Goal: Transaction & Acquisition: Purchase product/service

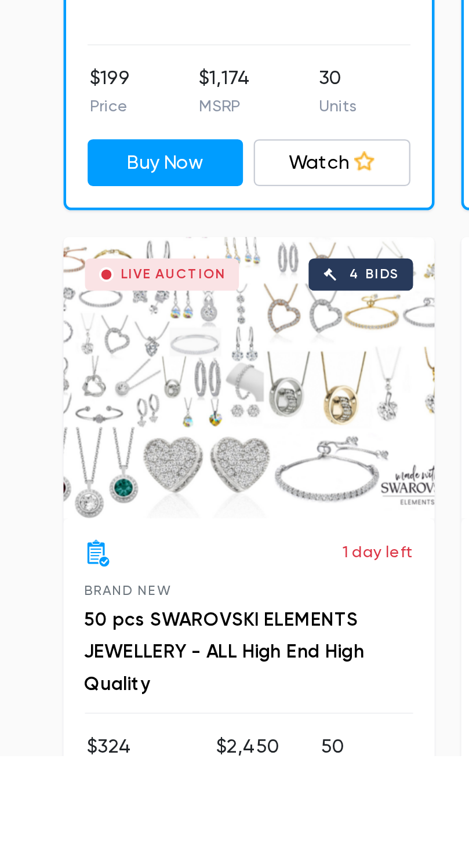
scroll to position [220, 0]
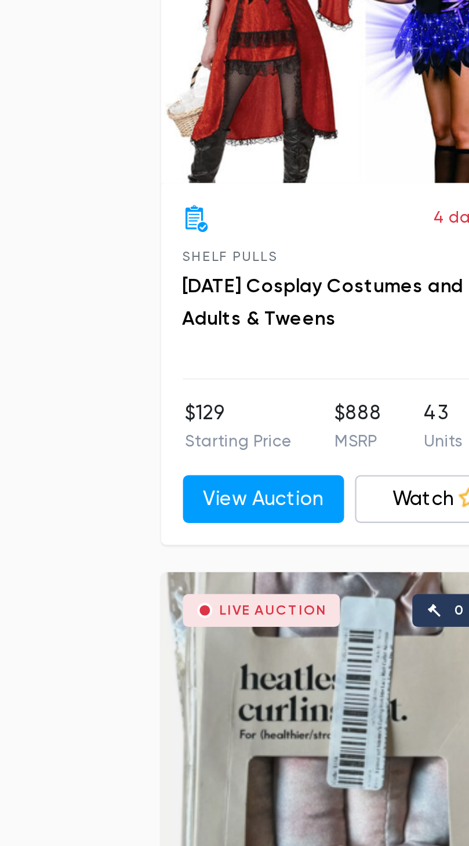
scroll to position [5396, 0]
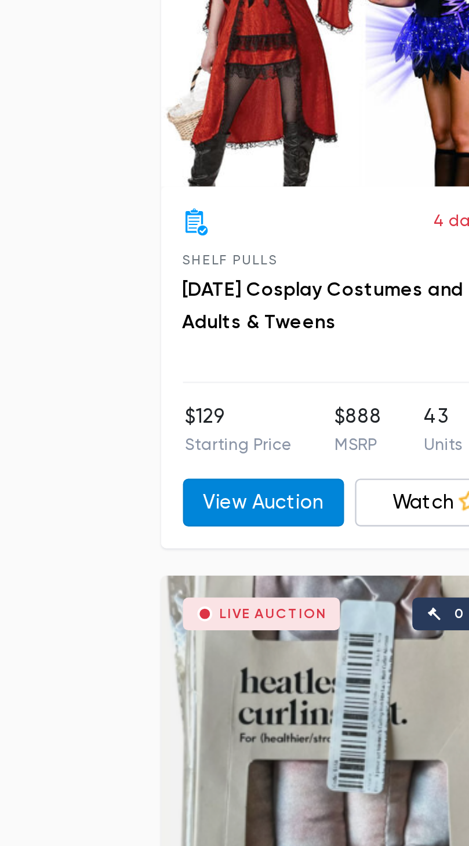
click at [121, 580] on link "View Auction" at bounding box center [112, 590] width 69 height 21
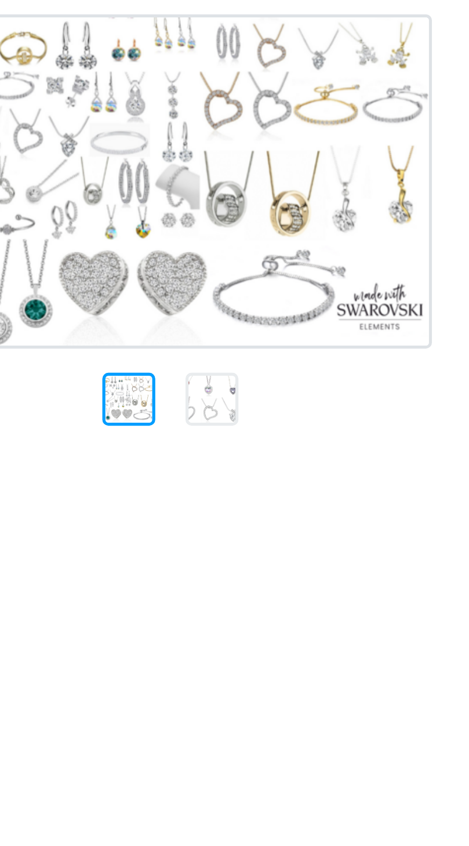
click at [142, 258] on div at bounding box center [142, 268] width 20 height 20
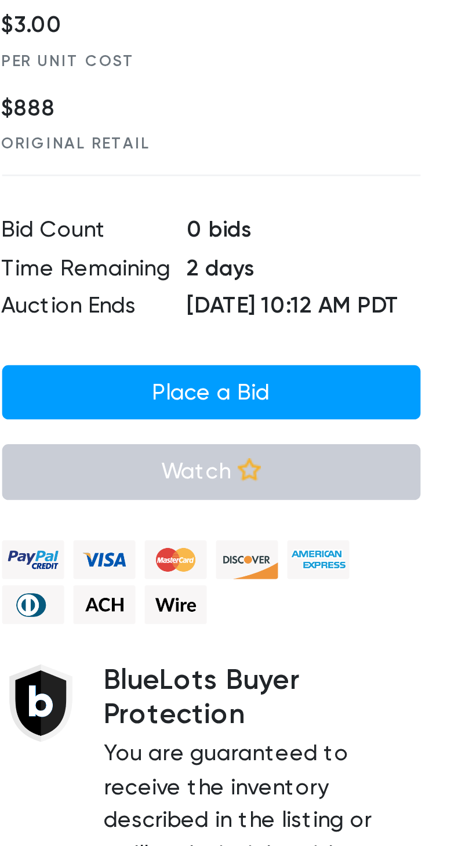
click at [341, 487] on link "Watch" at bounding box center [322, 476] width 157 height 21
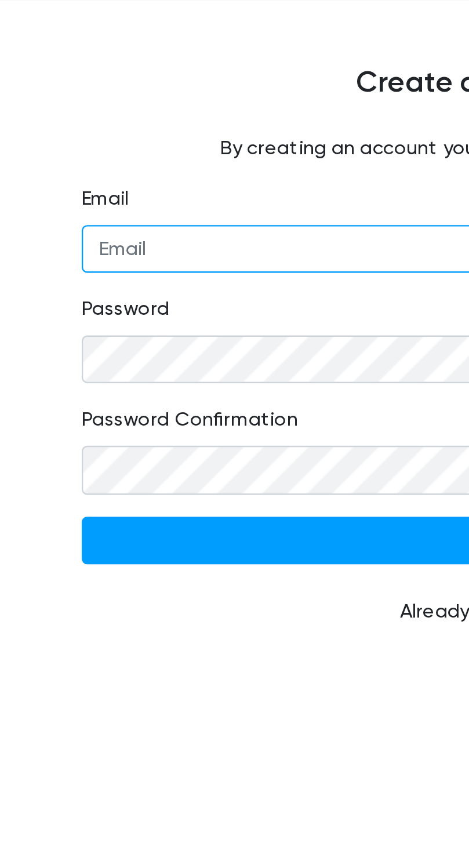
click at [73, 183] on input "Email" at bounding box center [235, 193] width 400 height 21
type input "magaly.gamboa.888@gmail.com"
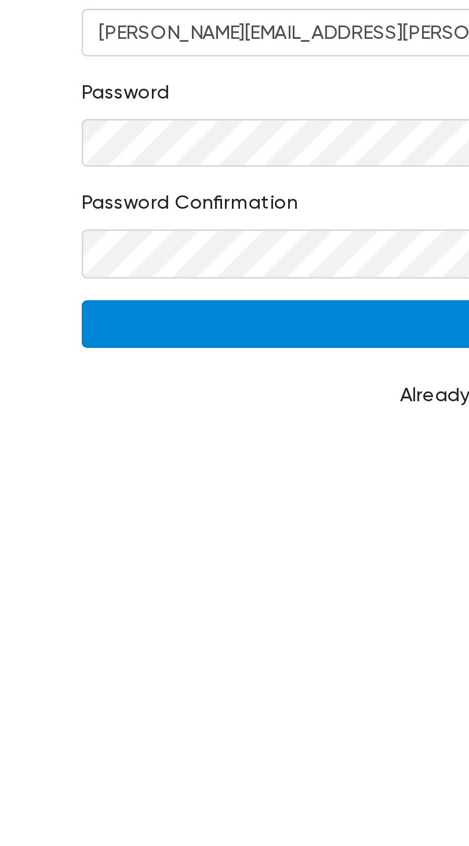
click at [133, 310] on input "Continue" at bounding box center [235, 317] width 400 height 21
click at [187, 307] on input "Continue" at bounding box center [235, 317] width 400 height 21
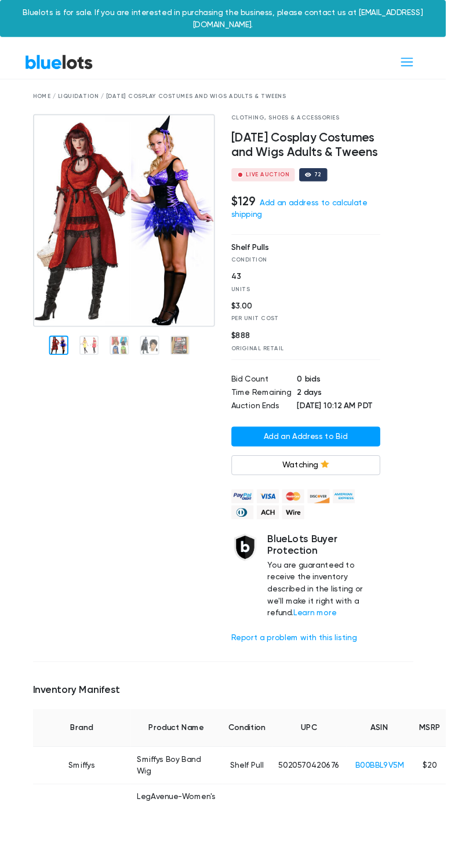
click at [100, 349] on div at bounding box center [130, 403] width 209 height 567
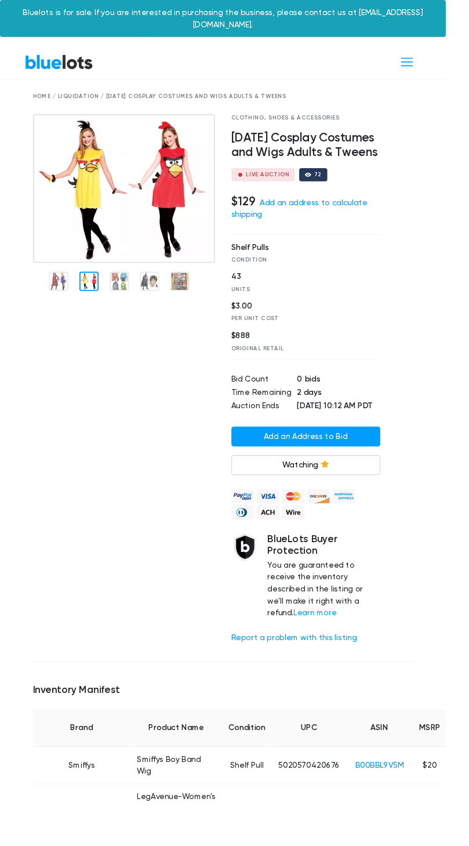
click at [132, 277] on img at bounding box center [130, 198] width 191 height 157
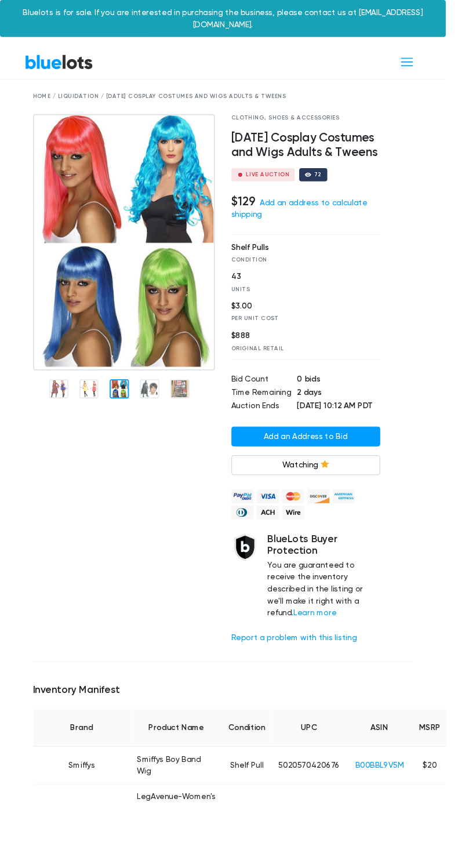
click at [167, 403] on div at bounding box center [130, 403] width 209 height 567
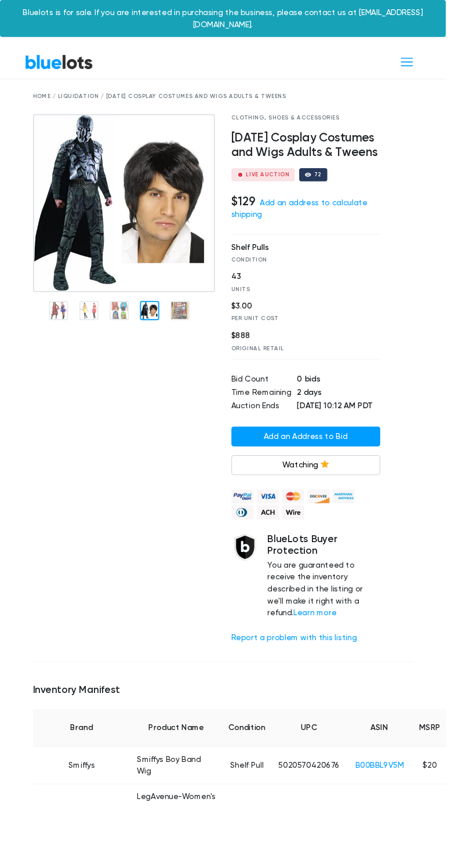
click at [196, 307] on img at bounding box center [130, 213] width 191 height 187
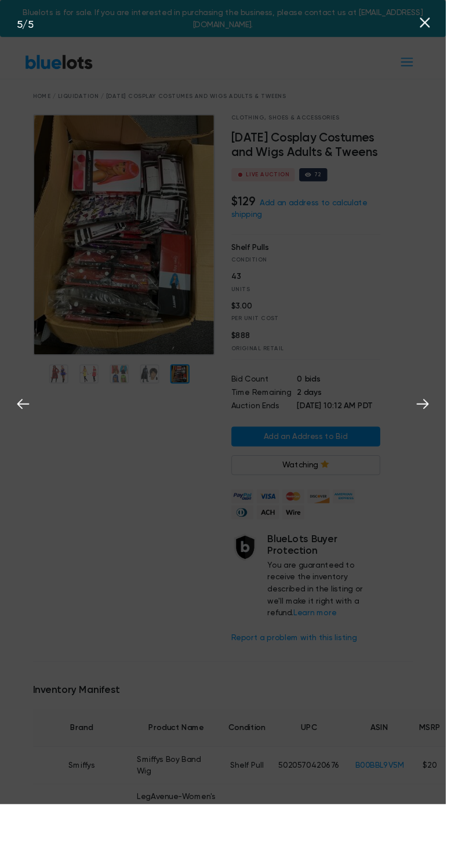
click at [172, 506] on div "5 / 5" at bounding box center [234, 423] width 469 height 846
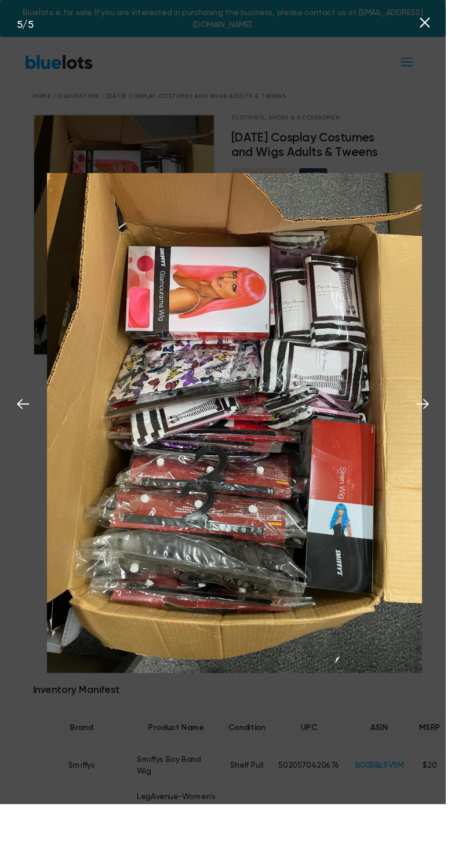
click at [163, 269] on img at bounding box center [246, 445] width 395 height 527
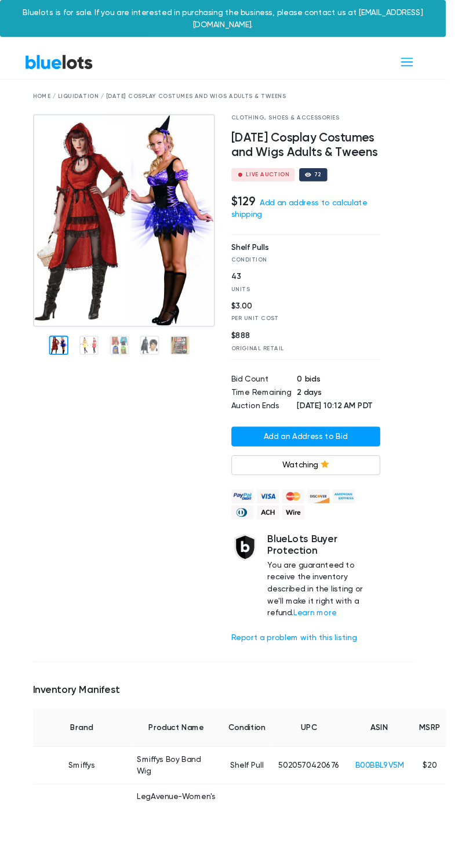
click at [78, 57] on link "BlueLots" at bounding box center [62, 65] width 72 height 17
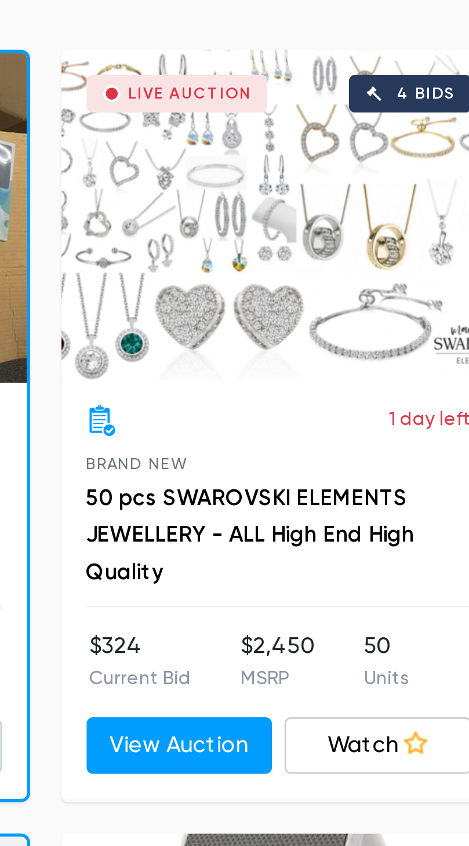
scroll to position [204, 0]
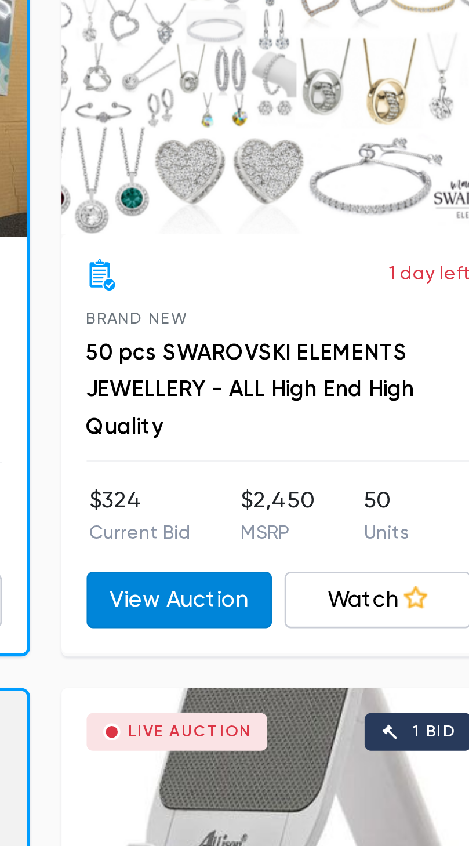
click at [294, 591] on link "View Auction" at bounding box center [284, 601] width 69 height 21
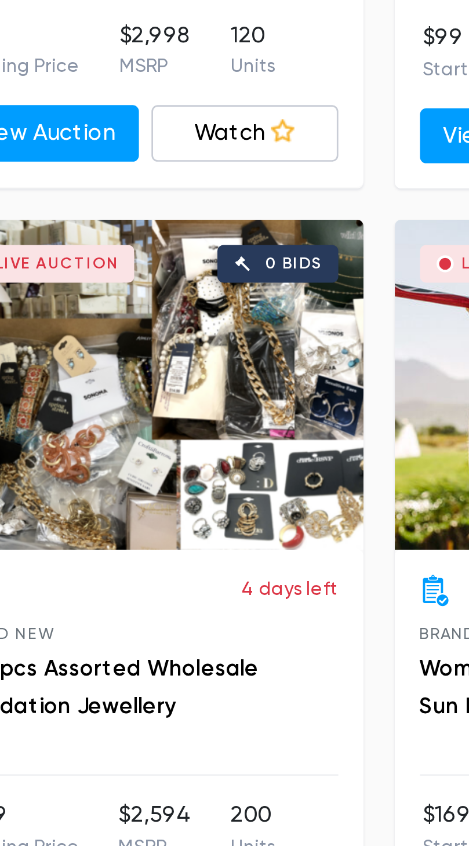
scroll to position [6370, 0]
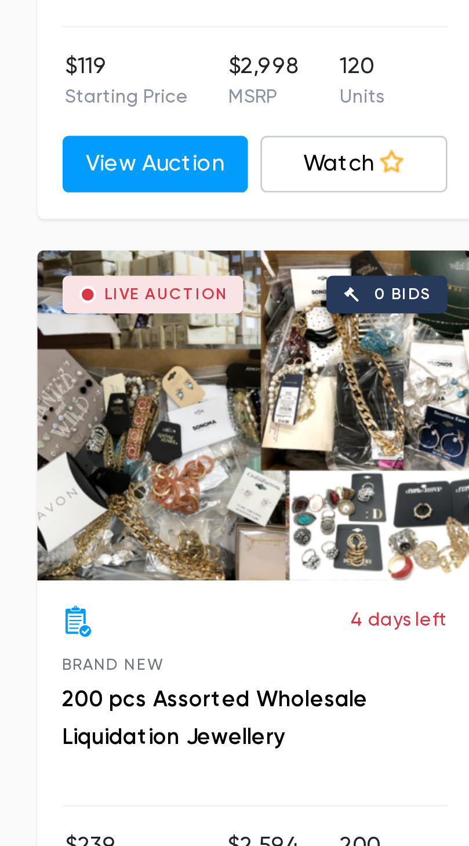
click at [164, 571] on div "Live Auction 0 bids" at bounding box center [148, 574] width 161 height 122
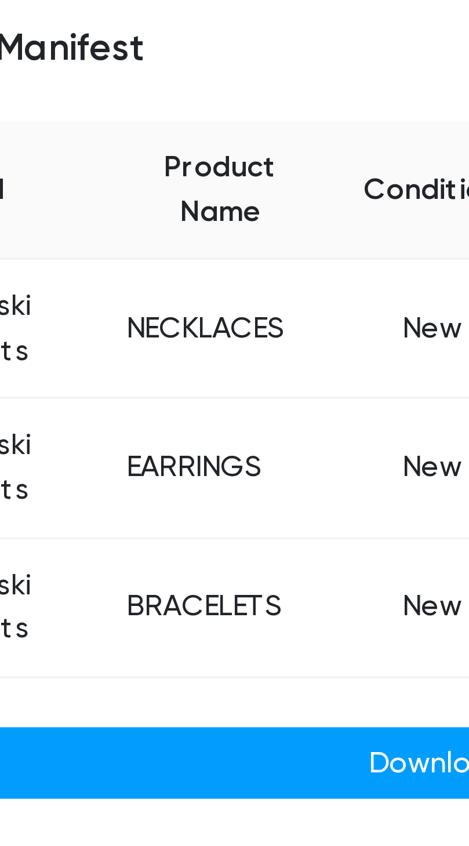
scroll to position [458, 0]
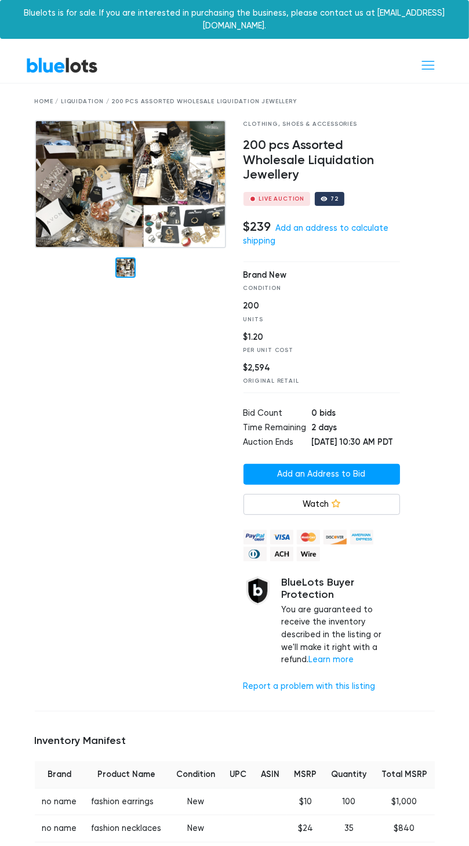
click at [146, 183] on img at bounding box center [130, 184] width 191 height 129
click at [178, 657] on div at bounding box center [130, 411] width 209 height 582
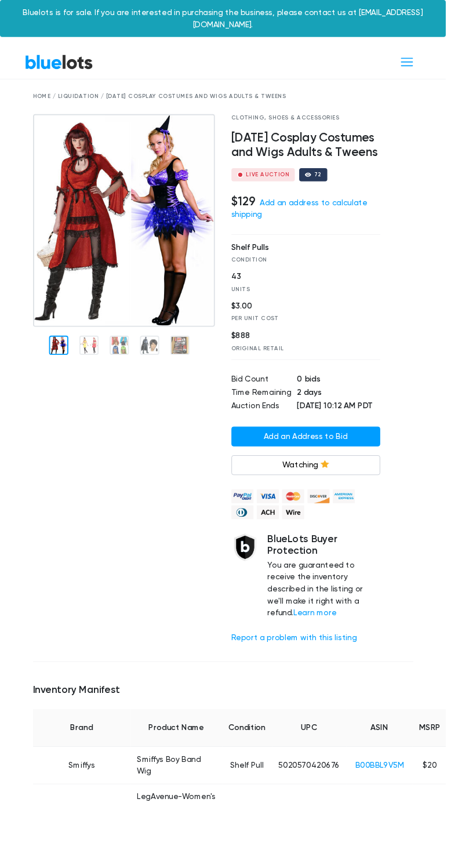
click at [81, 57] on link "BlueLots" at bounding box center [62, 65] width 72 height 17
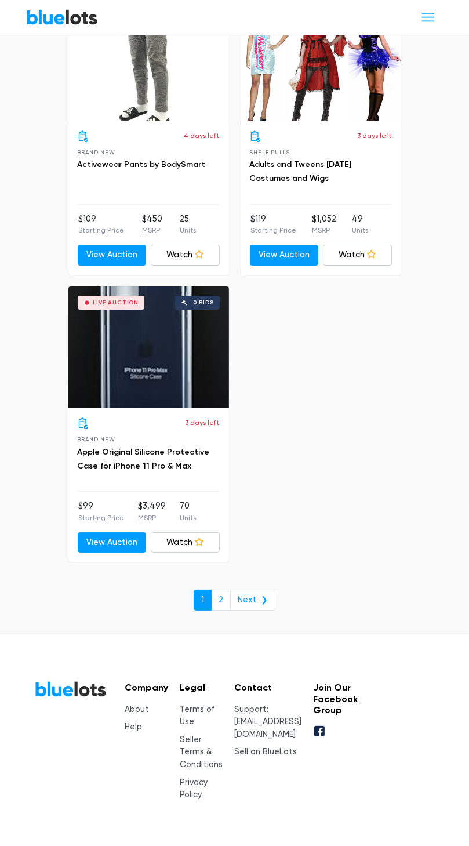
scroll to position [7459, 0]
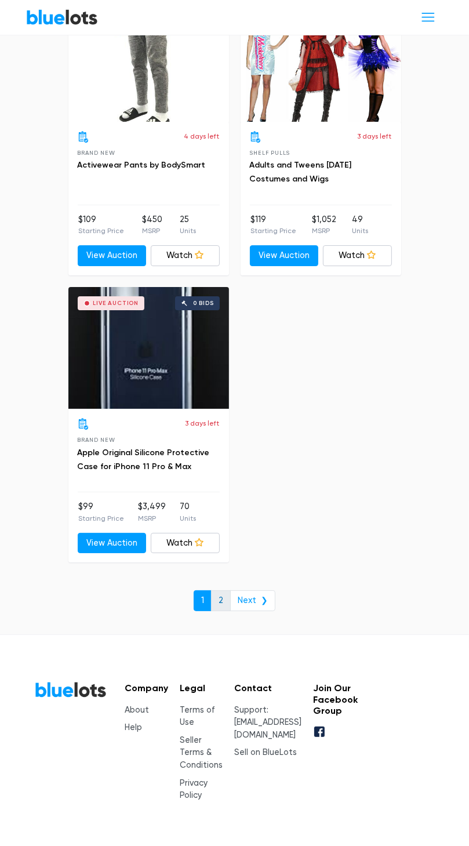
click at [223, 591] on link "2" at bounding box center [221, 601] width 20 height 21
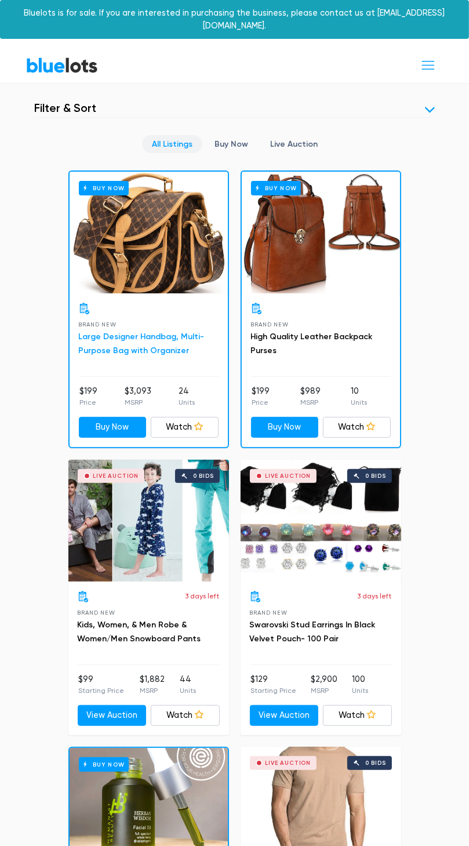
click at [169, 332] on link "Large Designer Handbag, Multi-Purpose Bag with Organizer" at bounding box center [142, 344] width 126 height 24
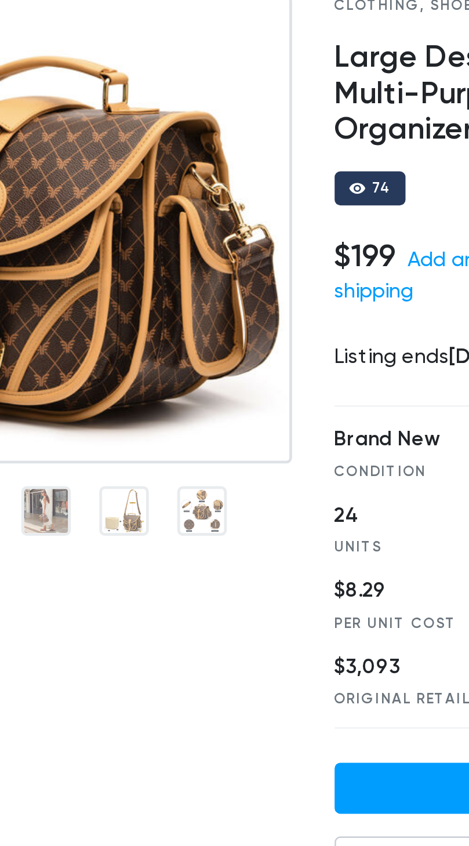
click at [193, 321] on div at bounding box center [189, 331] width 20 height 20
